Goal: Check status: Check status

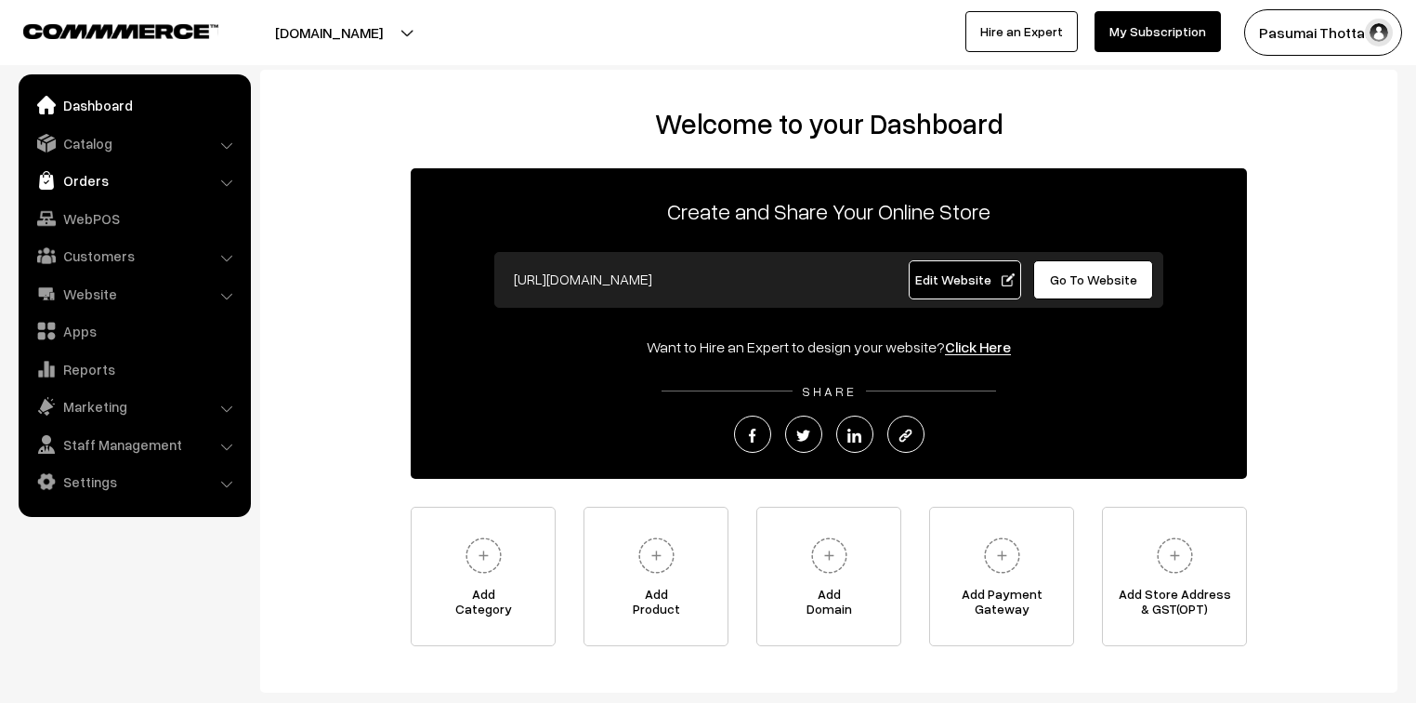
click at [70, 182] on link "Orders" at bounding box center [133, 180] width 221 height 33
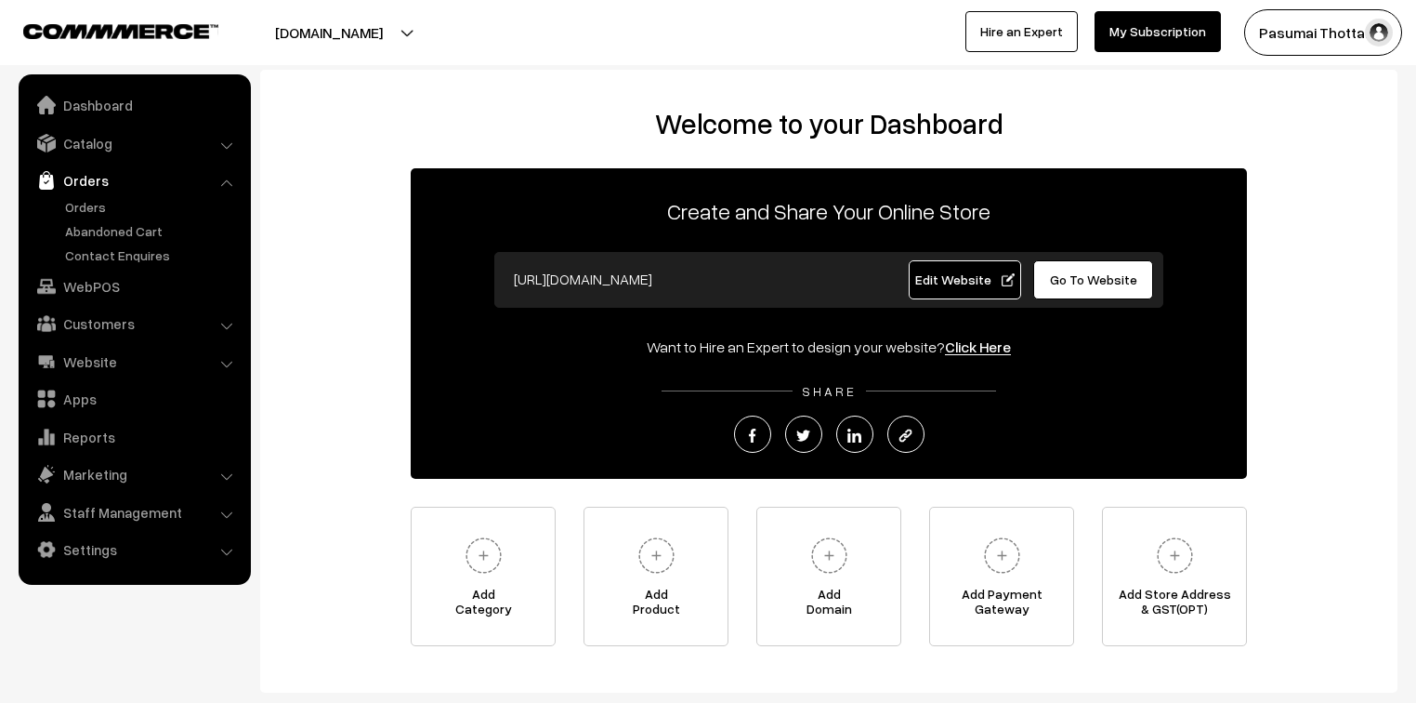
click at [77, 216] on ul "Orders" at bounding box center [134, 231] width 223 height 68
click at [78, 210] on link "Orders" at bounding box center [152, 207] width 184 height 20
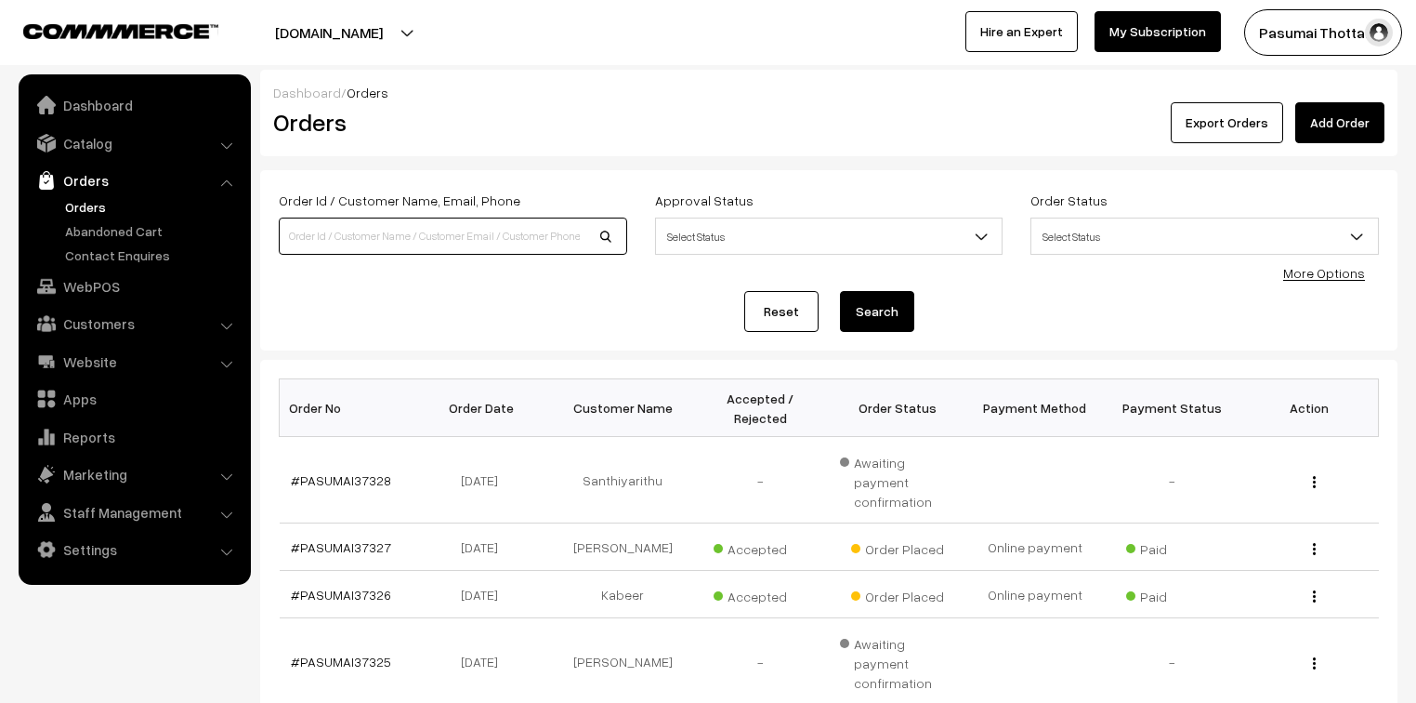
drag, startPoint x: 0, startPoint y: 0, endPoint x: 335, endPoint y: 227, distance: 404.2
click at [335, 227] on input at bounding box center [453, 235] width 349 height 37
type input "37230"
click at [840, 291] on button "Search" at bounding box center [877, 311] width 74 height 41
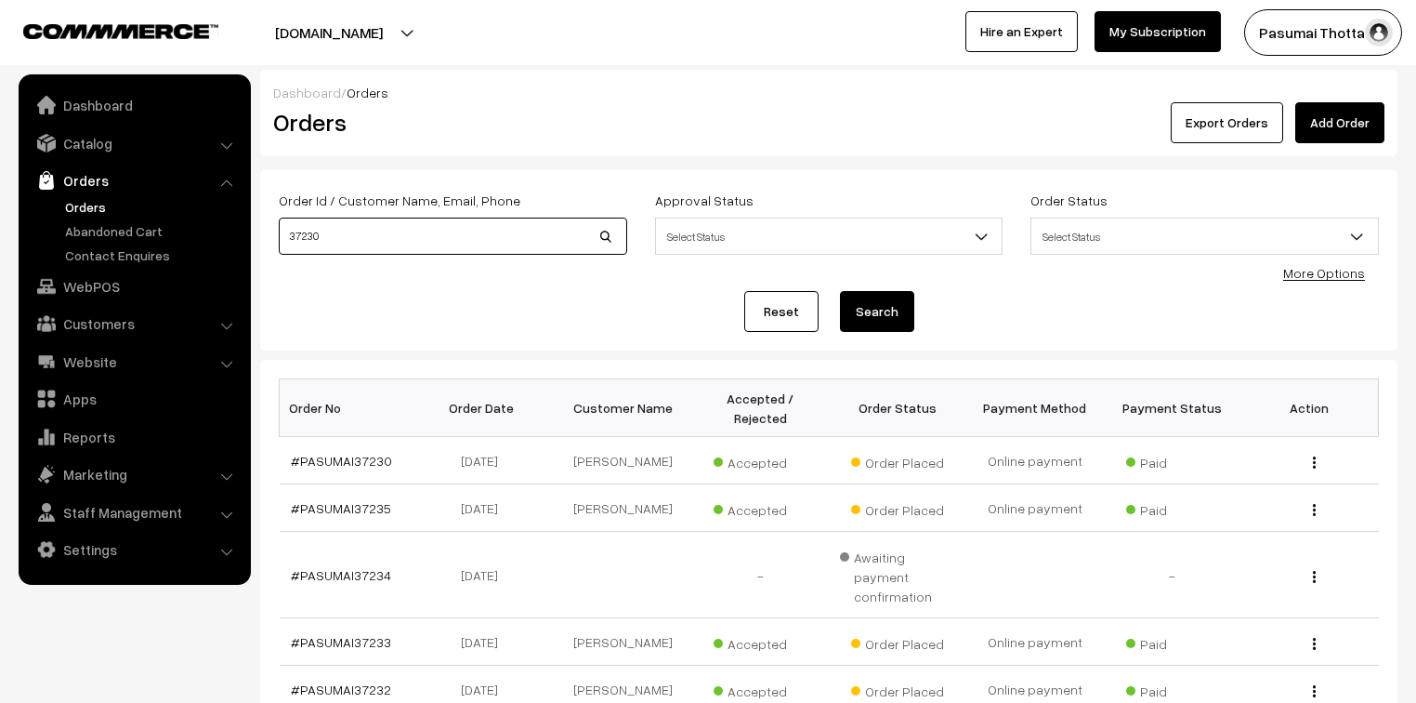
drag, startPoint x: 315, startPoint y: 239, endPoint x: 274, endPoint y: 242, distance: 41.0
click at [274, 242] on div "Order Id / Customer Name, Email, Phone 37230" at bounding box center [453, 227] width 376 height 77
type input "36961"
click at [840, 291] on button "Search" at bounding box center [877, 311] width 74 height 41
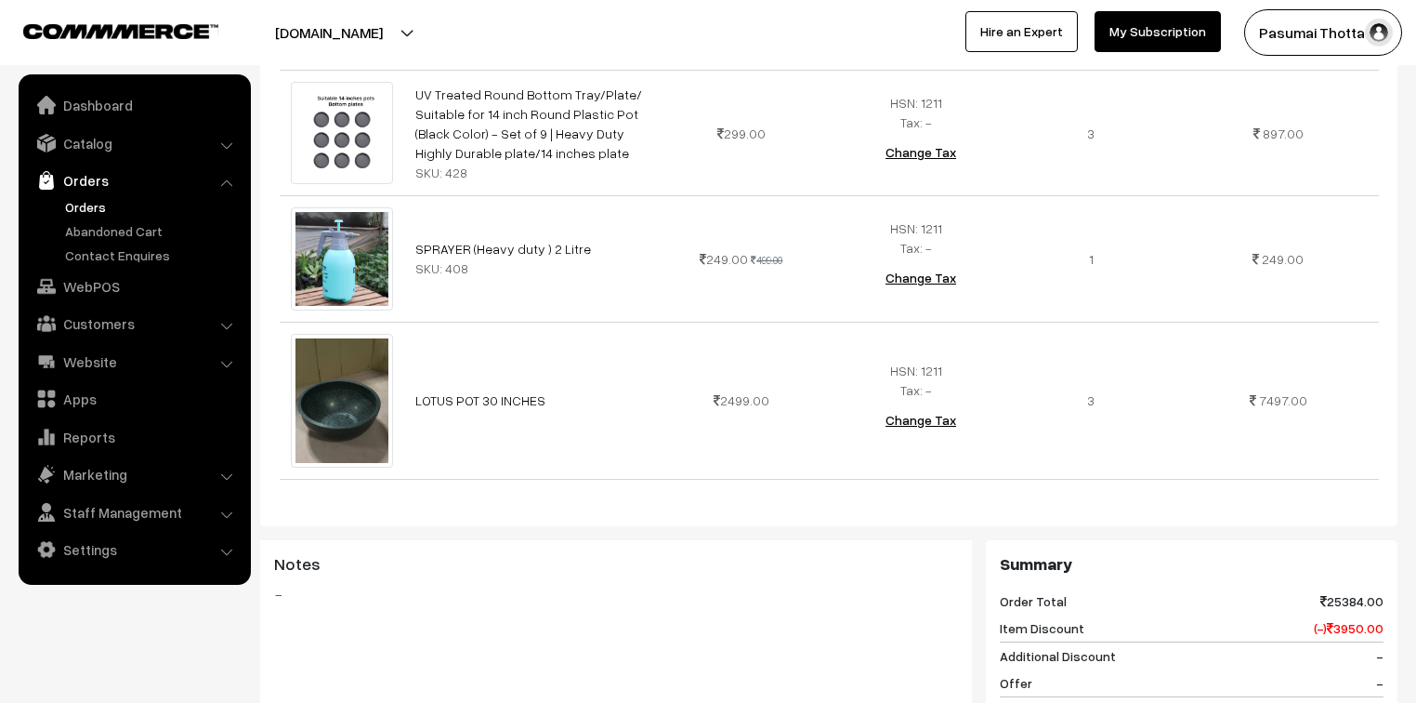
scroll to position [669, 0]
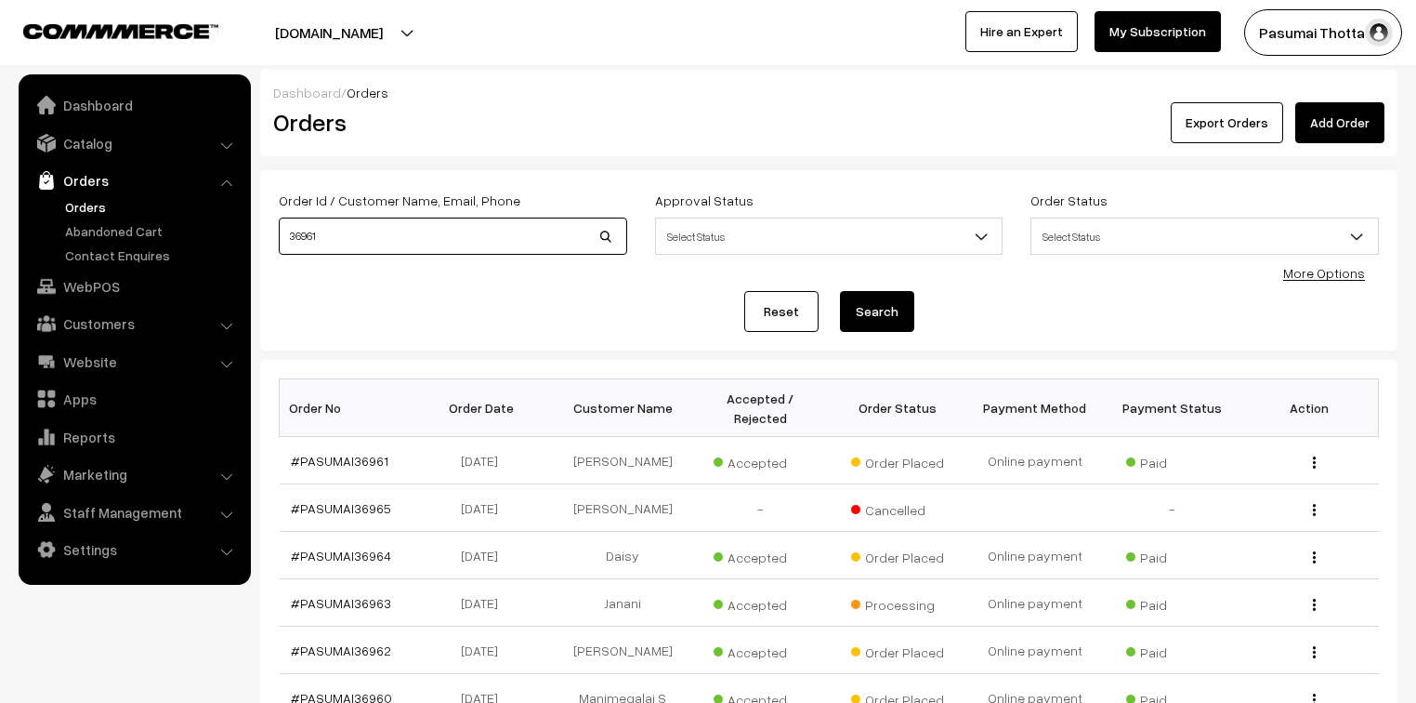
click at [377, 234] on input "36961" at bounding box center [453, 235] width 349 height 37
type input "3"
type input "36327"
click at [840, 291] on button "Search" at bounding box center [877, 311] width 74 height 41
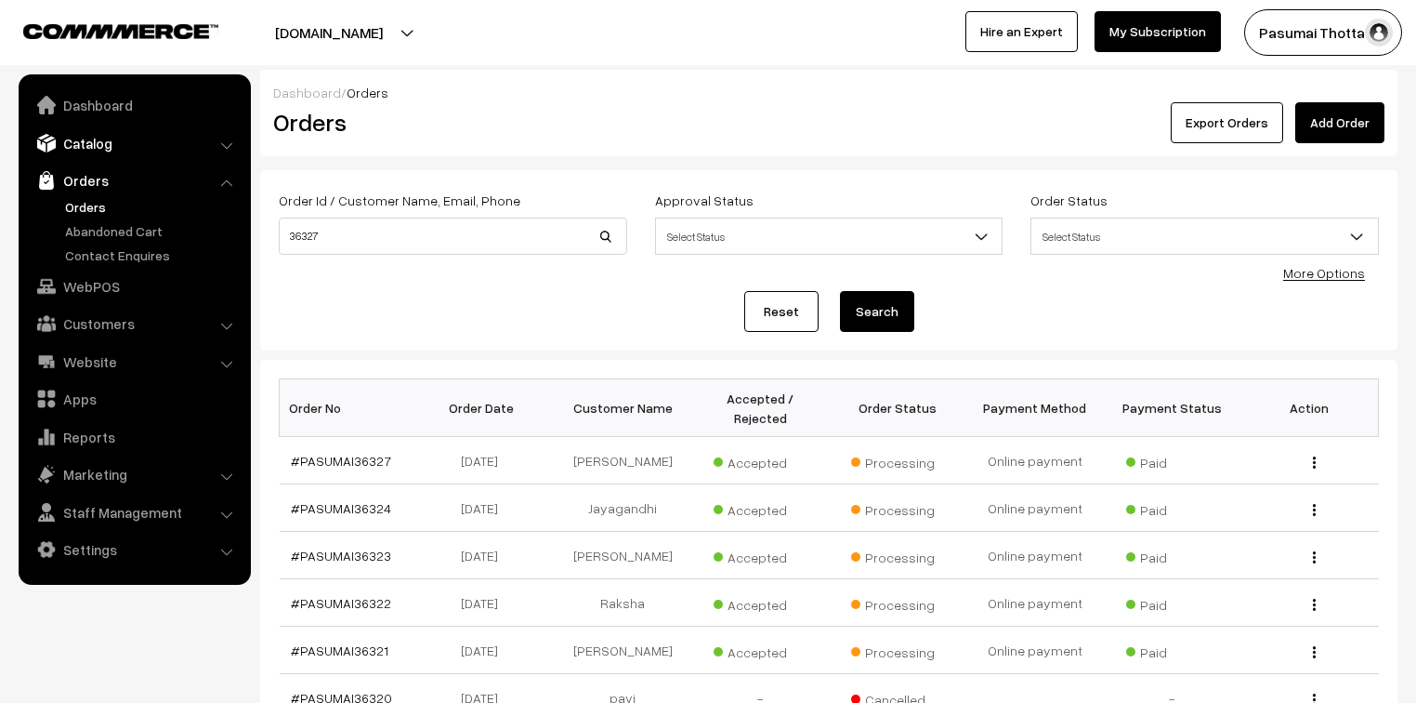
click at [103, 144] on link "Catalog" at bounding box center [133, 142] width 221 height 33
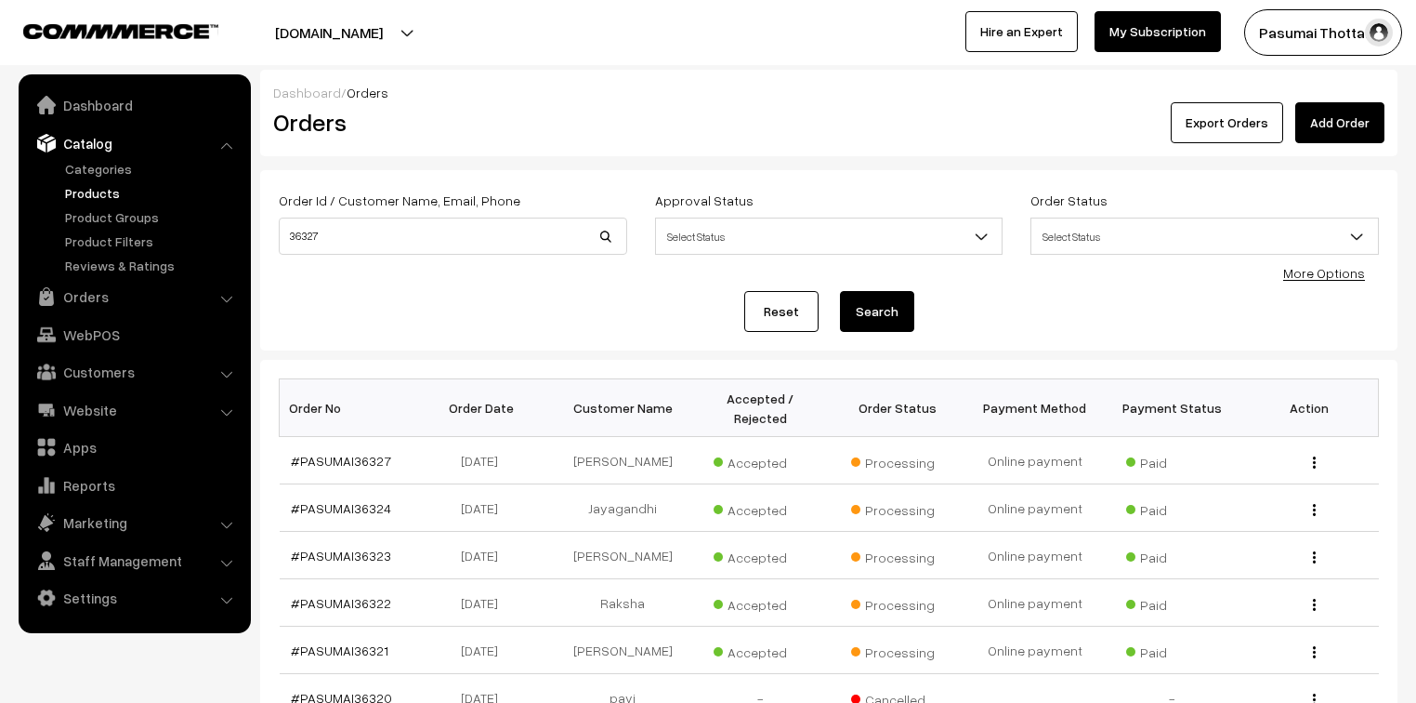
click at [89, 199] on link "Products" at bounding box center [152, 193] width 184 height 20
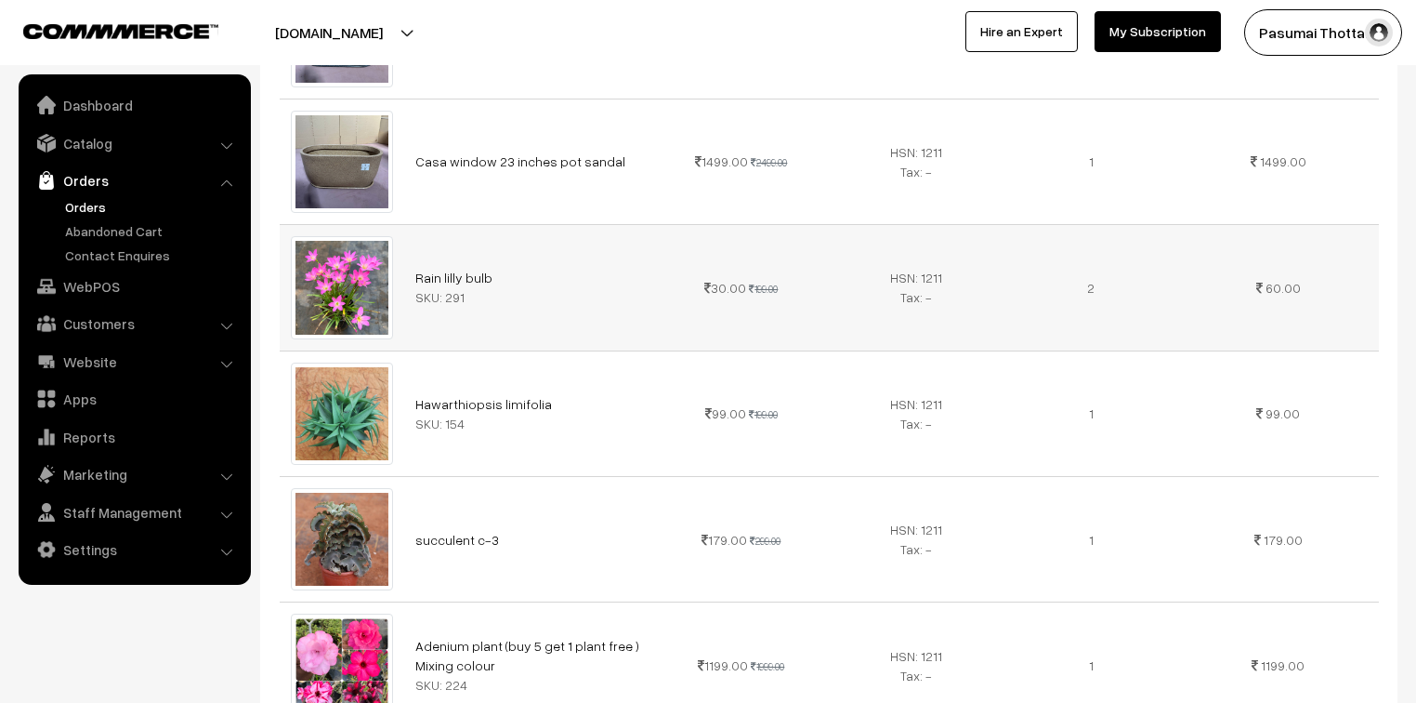
scroll to position [967, 0]
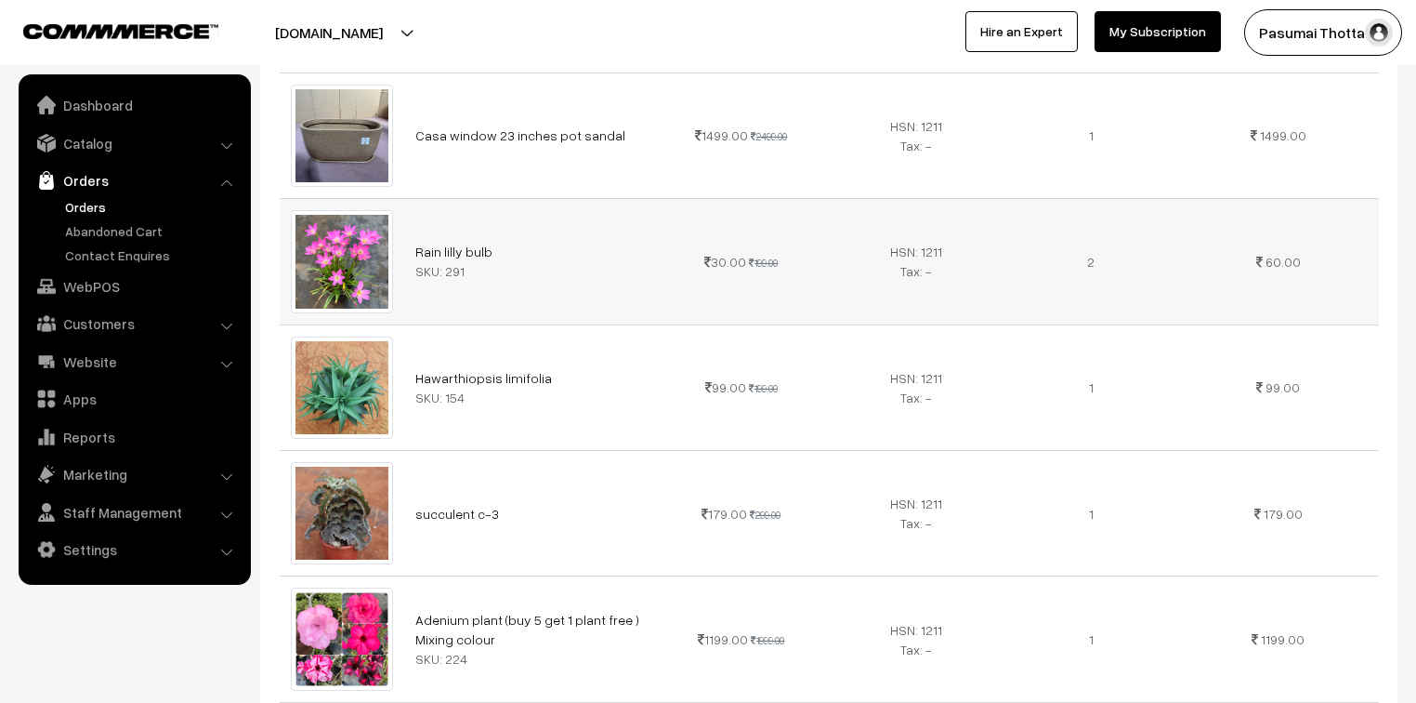
click at [316, 199] on td at bounding box center [342, 261] width 125 height 125
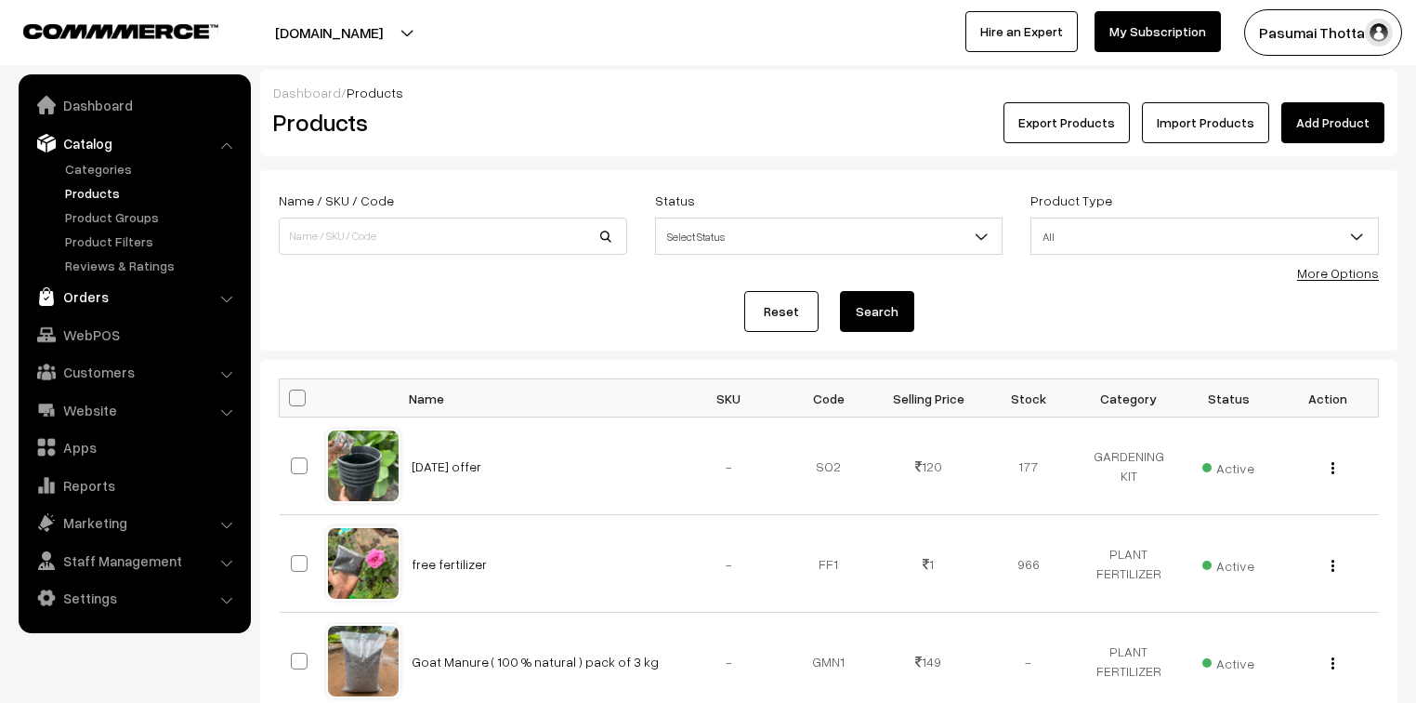
click at [92, 300] on link "Orders" at bounding box center [133, 296] width 221 height 33
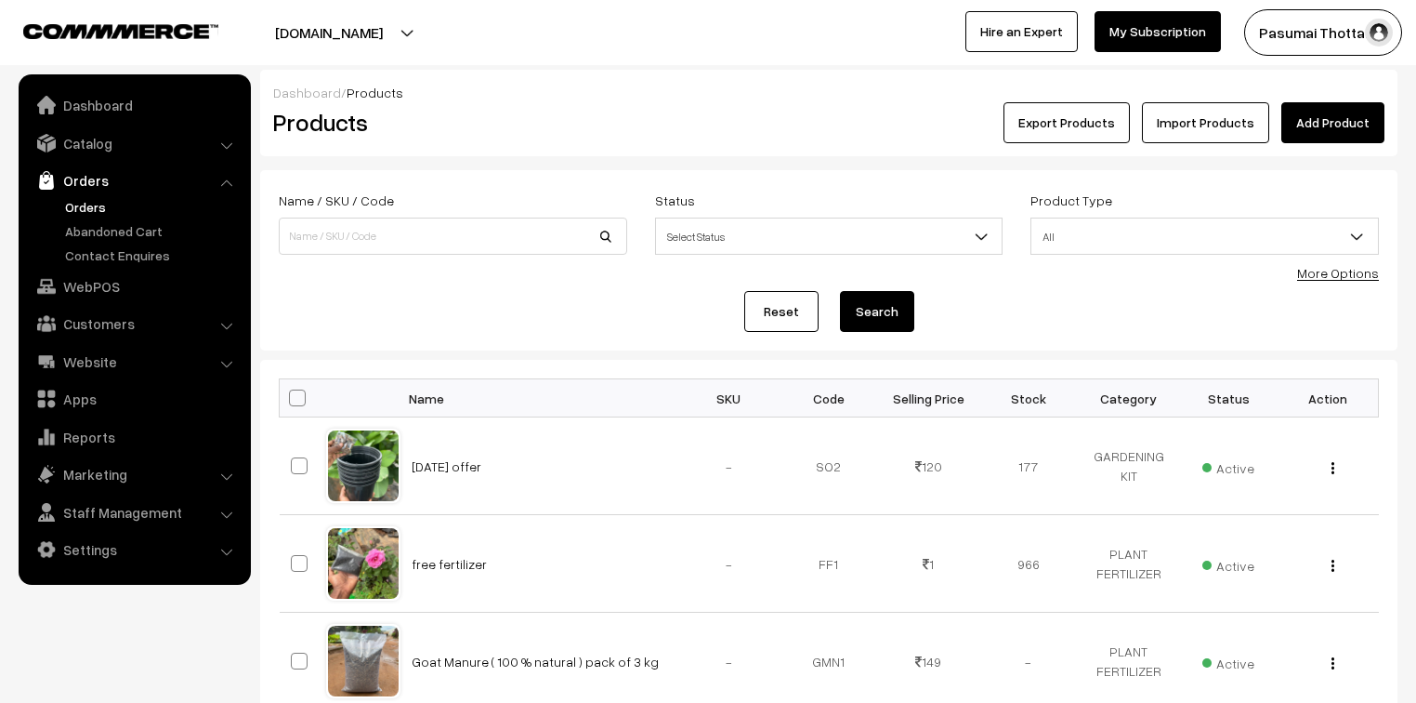
click at [92, 209] on link "Orders" at bounding box center [152, 207] width 184 height 20
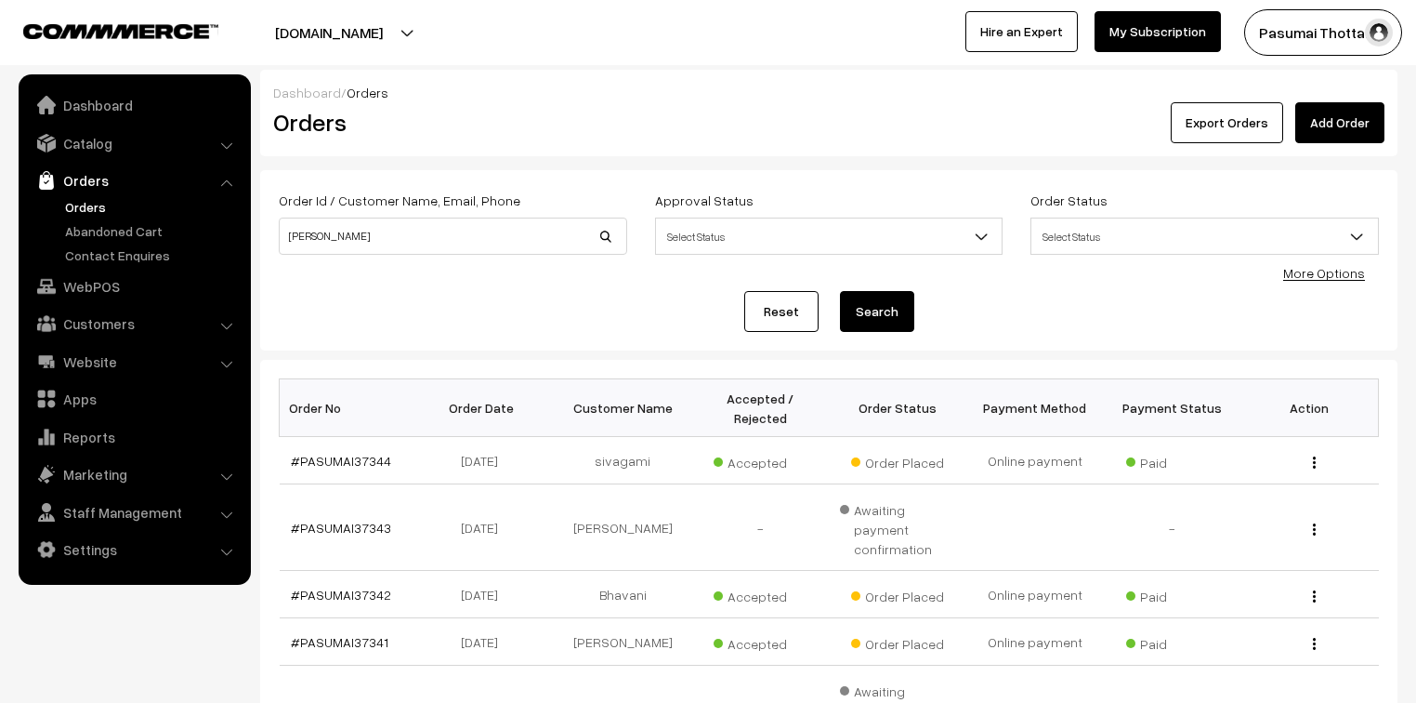
type input "[PERSON_NAME]"
click at [840, 291] on button "Search" at bounding box center [877, 311] width 74 height 41
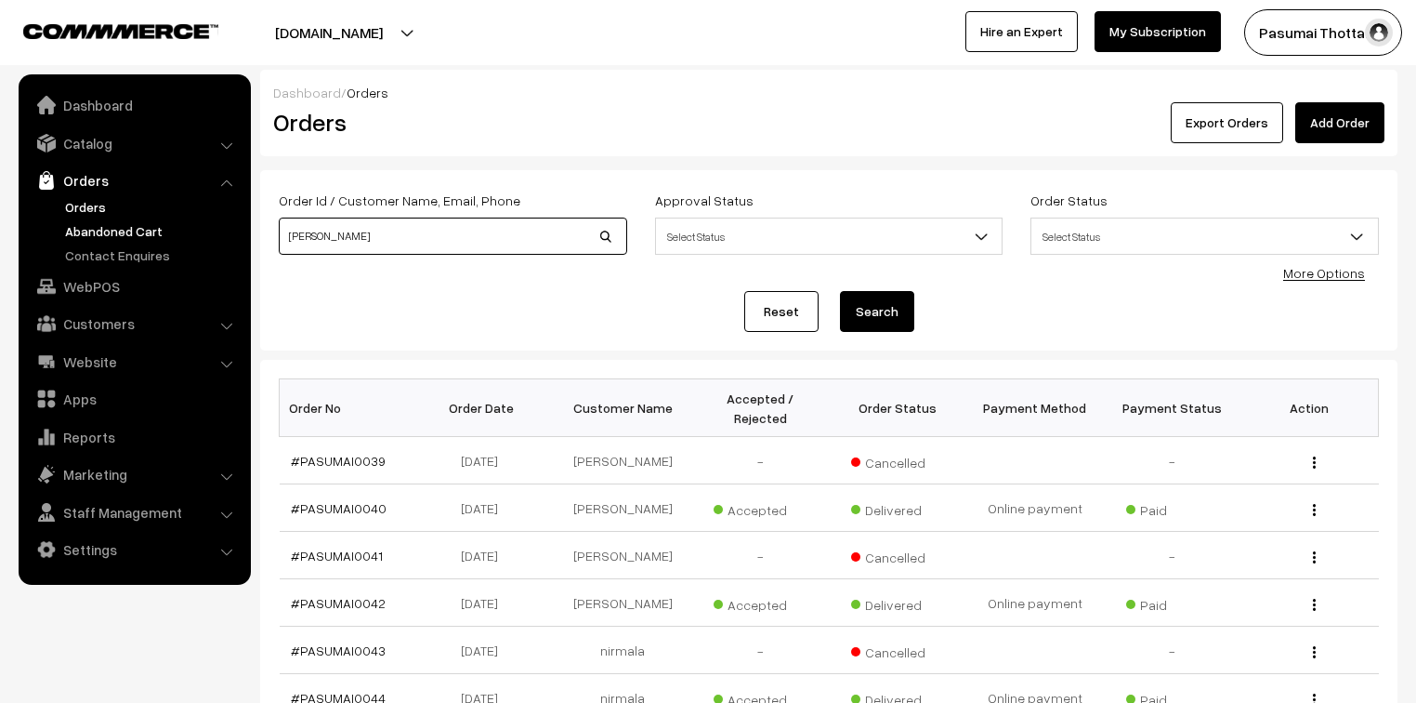
drag, startPoint x: 347, startPoint y: 245, endPoint x: 216, endPoint y: 234, distance: 131.5
click at [216, 234] on body "Thank you for showing interest. Our team will call you shortly. Close [DOMAIN_N…" at bounding box center [708, 572] width 1416 height 1144
click at [334, 247] on input "[PERSON_NAME]" at bounding box center [453, 235] width 349 height 37
type input "p"
type input "36626"
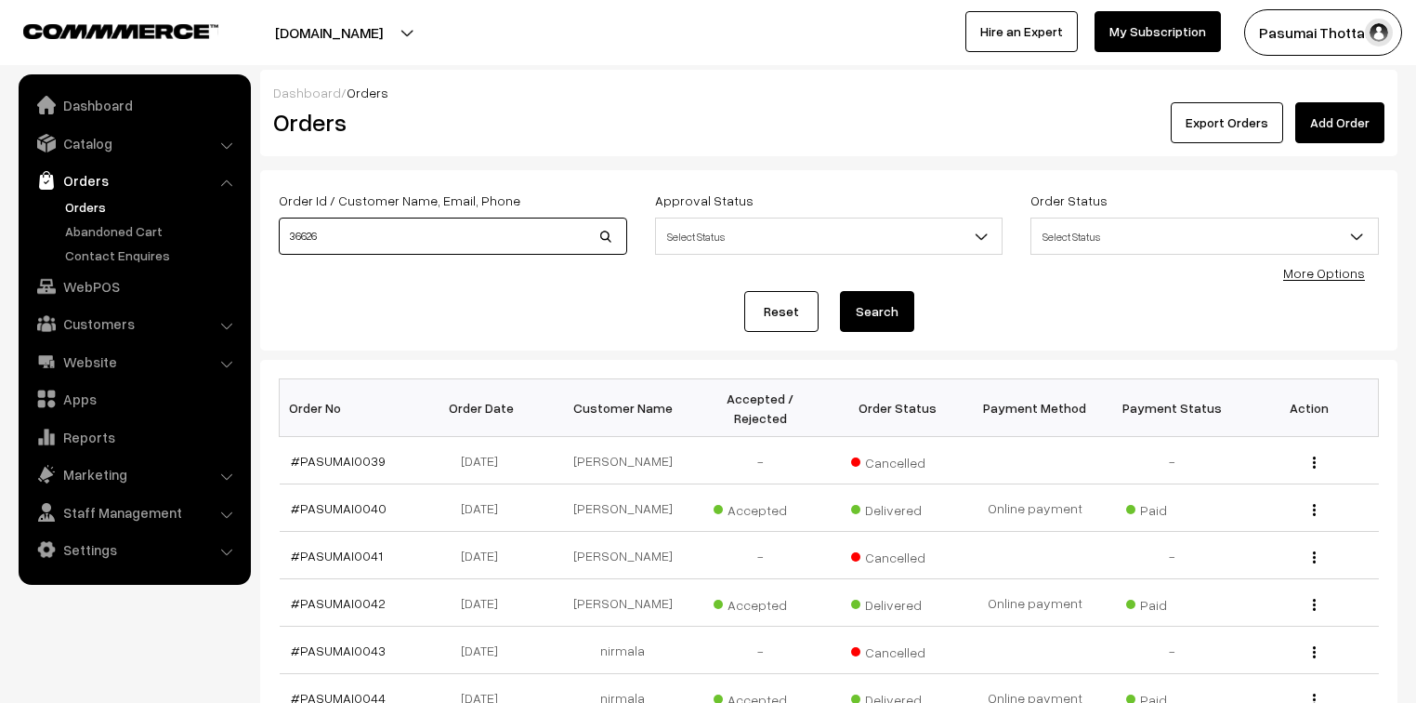
click at [840, 291] on button "Search" at bounding box center [877, 311] width 74 height 41
